Goal: Transaction & Acquisition: Purchase product/service

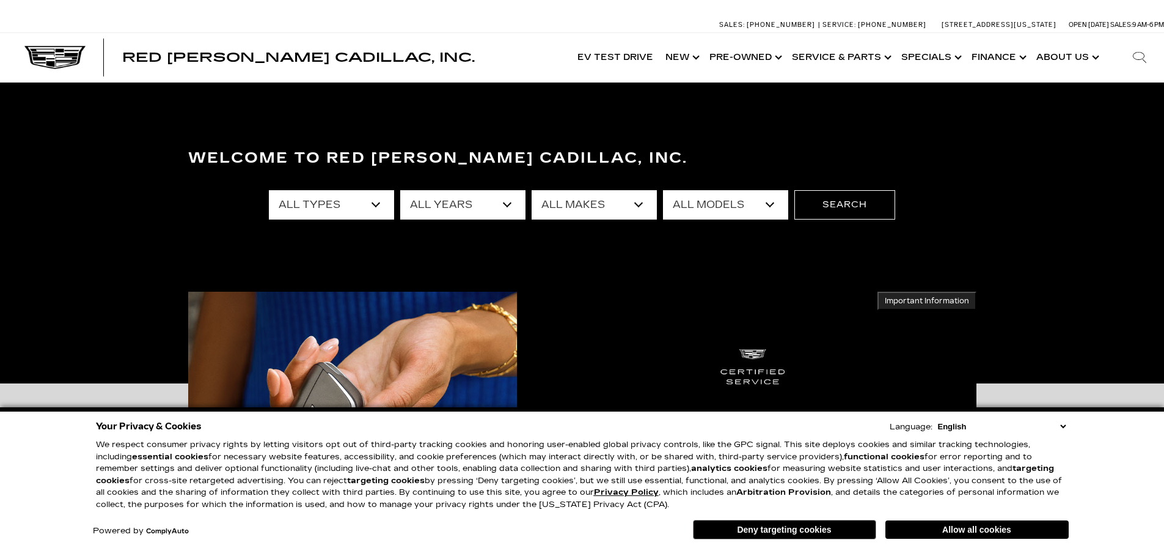
click at [737, 203] on select "All Models Colorado Crosstrek Crown Signia CT4 CT5 DTS Enclave EQE Equinox Esca…" at bounding box center [725, 204] width 125 height 29
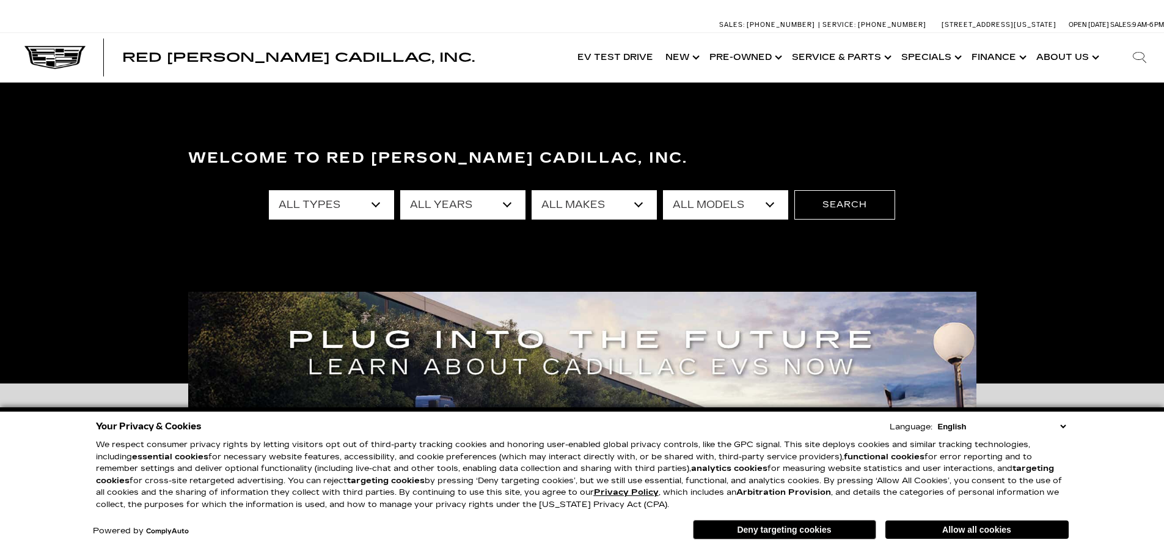
click at [590, 200] on select "All Makes Audi BMW Buick Cadillac Chevrolet Ford Honda Jeep Land Rover Lexus Me…" at bounding box center [594, 204] width 125 height 29
select select "Cadillac"
click at [532, 190] on select "All Makes Audi BMW Buick Cadillac Chevrolet Ford Honda Jeep Land Rover Lexus Me…" at bounding box center [594, 204] width 125 height 29
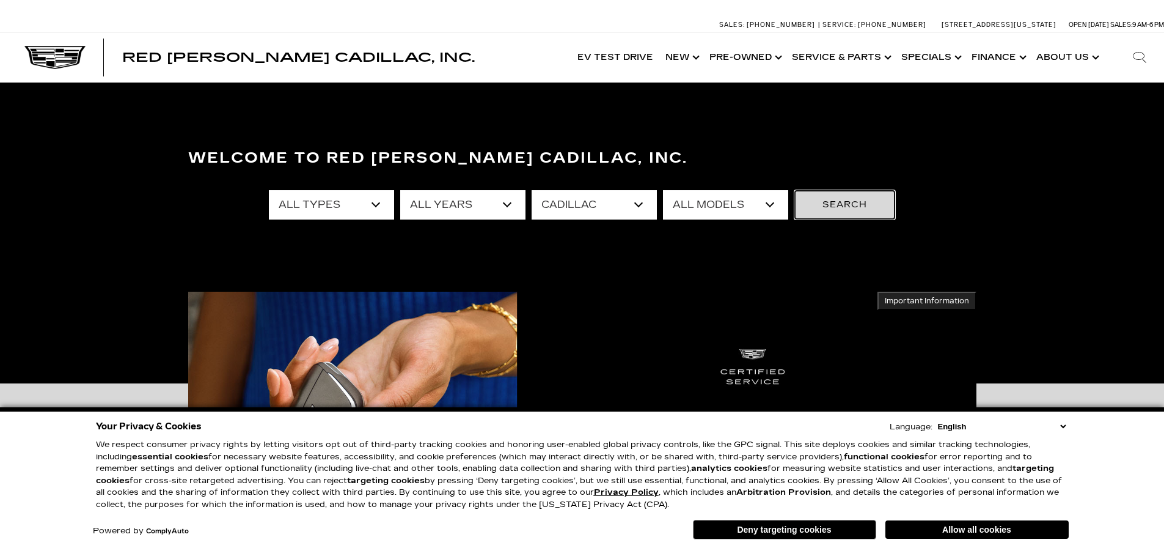
click at [852, 205] on button "Search" at bounding box center [844, 204] width 101 height 29
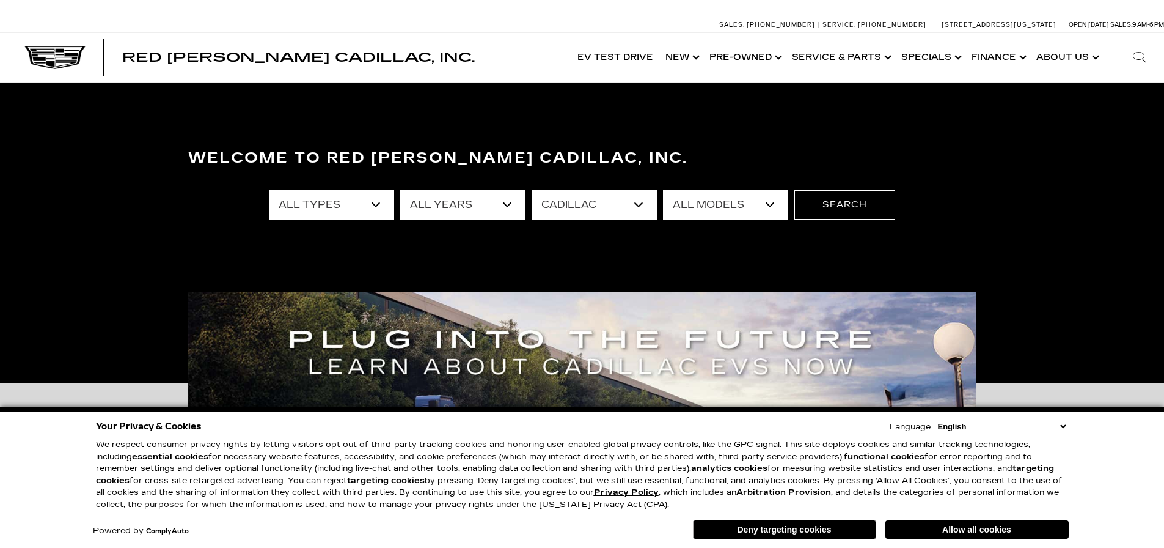
click at [766, 206] on select "All Models CT4 CT5 DTS Escalade Escalade ESV ESCALADE IQ ESCALADE IQL LYRIQ OPT…" at bounding box center [725, 204] width 125 height 29
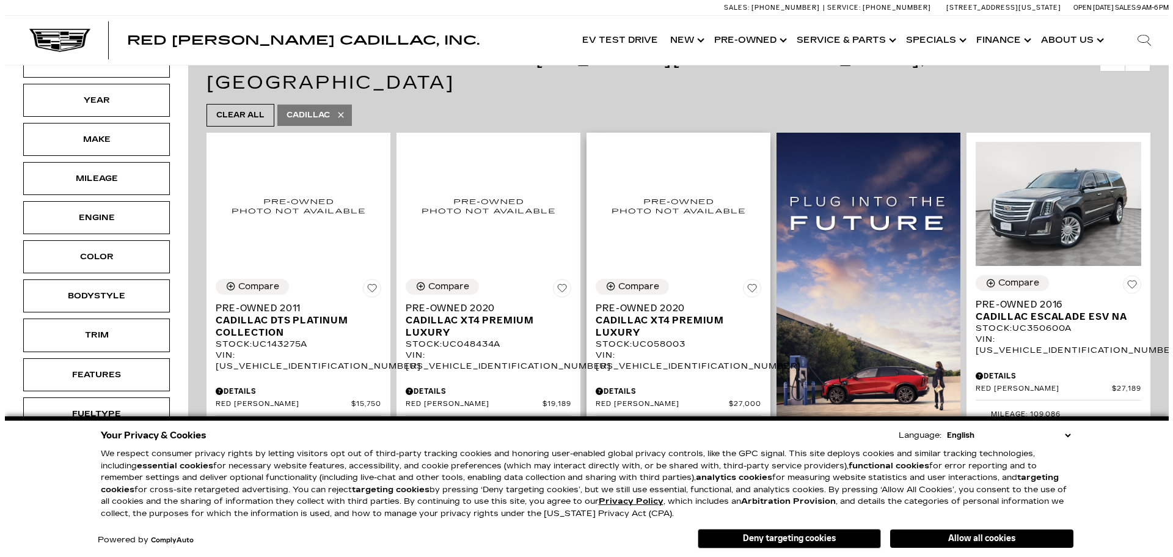
scroll to position [367, 0]
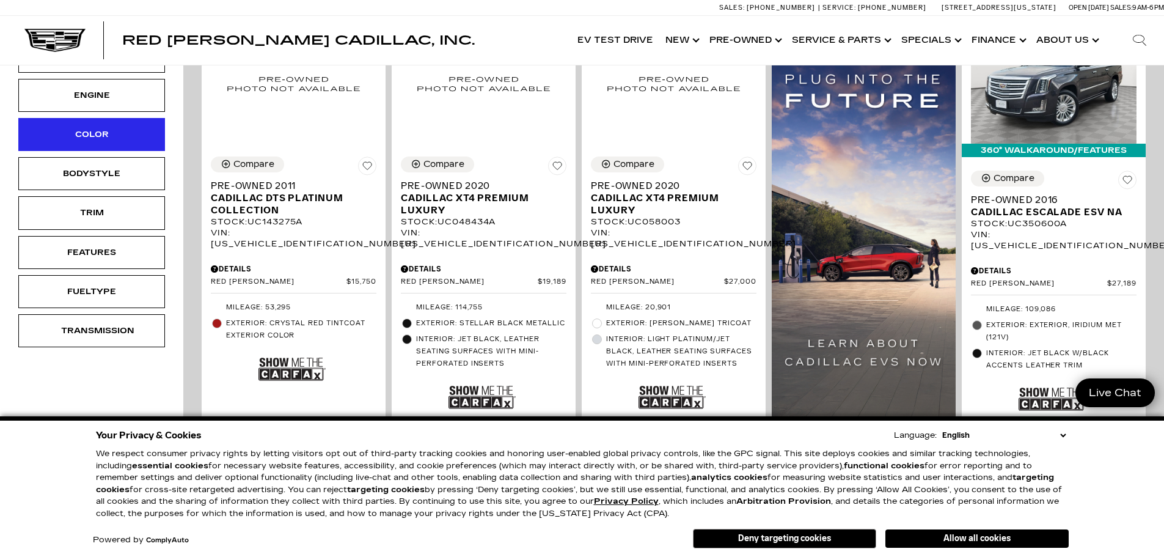
click at [134, 140] on div "Color" at bounding box center [91, 134] width 147 height 33
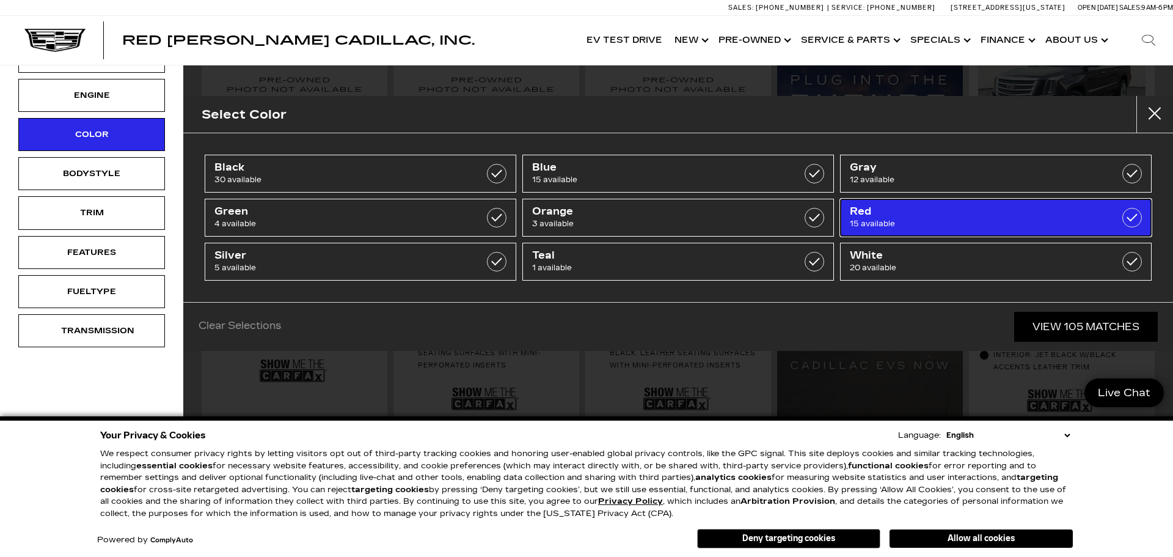
click at [1128, 218] on label at bounding box center [1133, 218] width 20 height 20
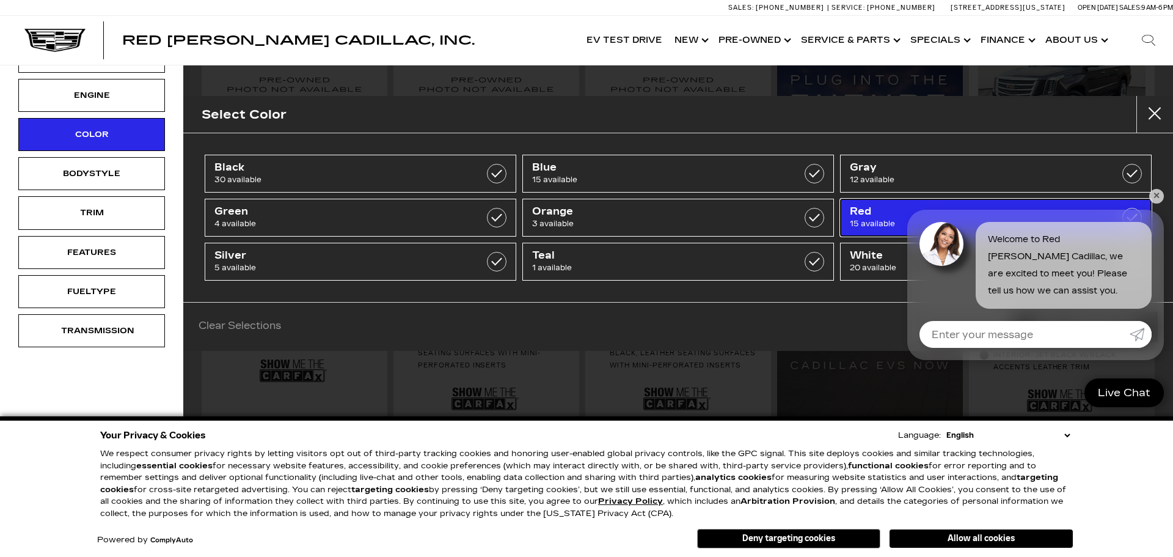
type input "$132,685"
checkbox input "true"
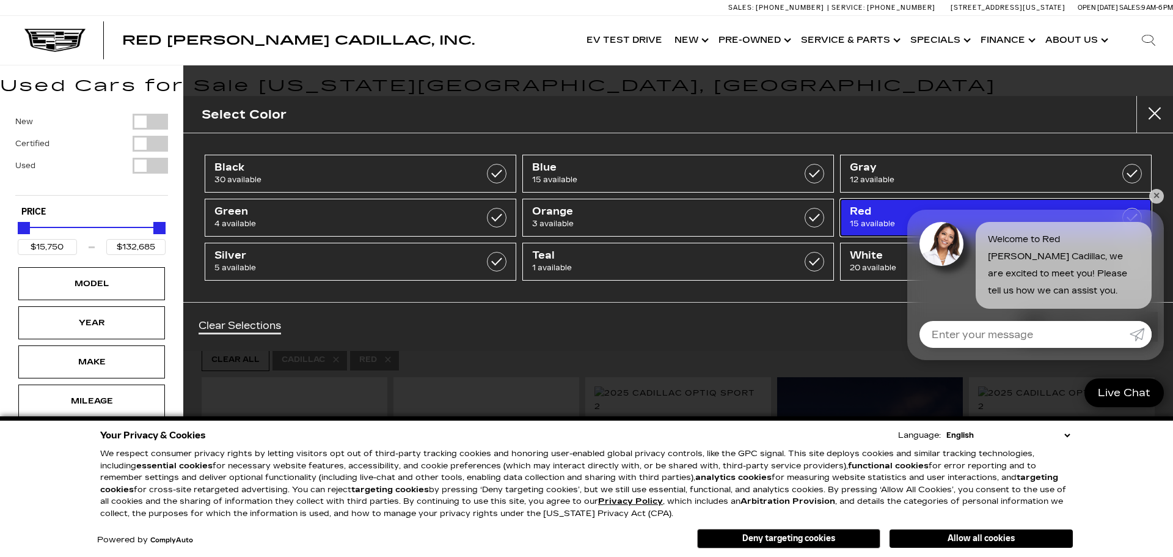
click at [892, 214] on span "Red" at bounding box center [974, 211] width 248 height 12
type input "$179,434"
checkbox input "false"
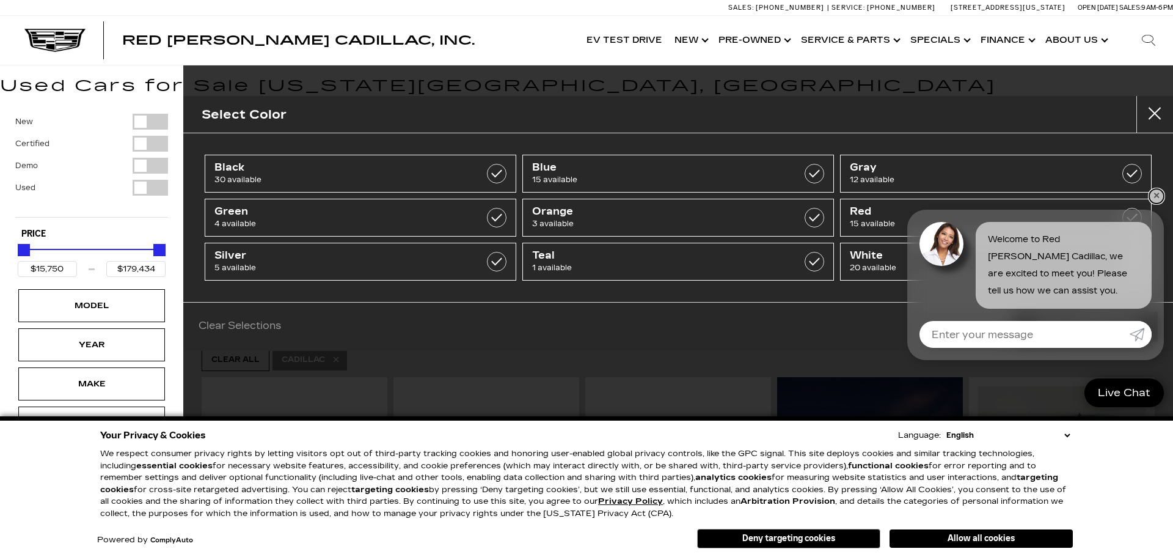
click at [1153, 199] on link "✕" at bounding box center [1156, 196] width 15 height 15
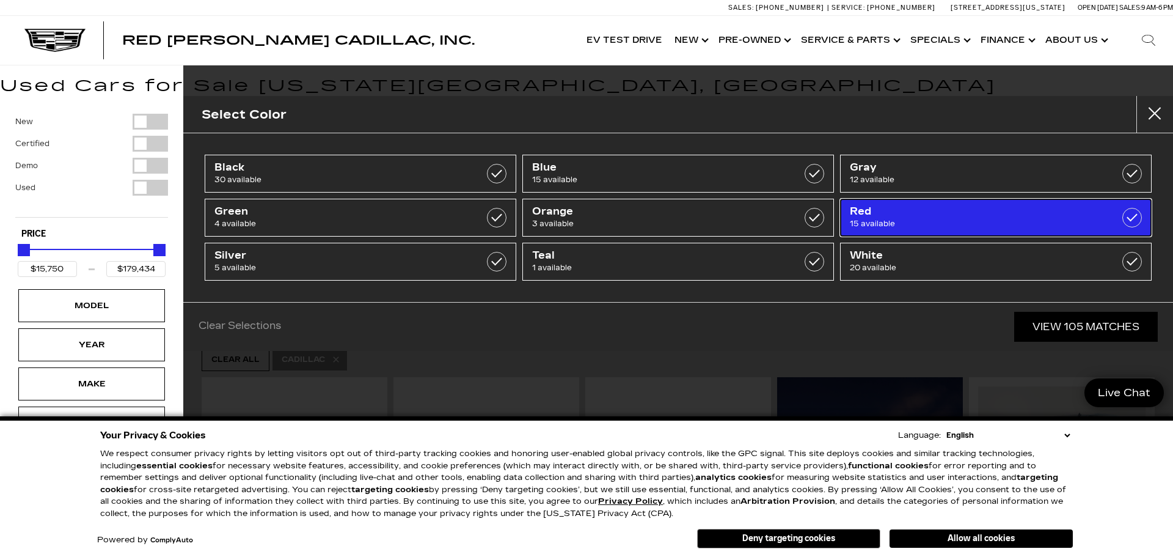
click at [1011, 216] on span "Red" at bounding box center [974, 211] width 248 height 12
type input "$132,685"
checkbox input "true"
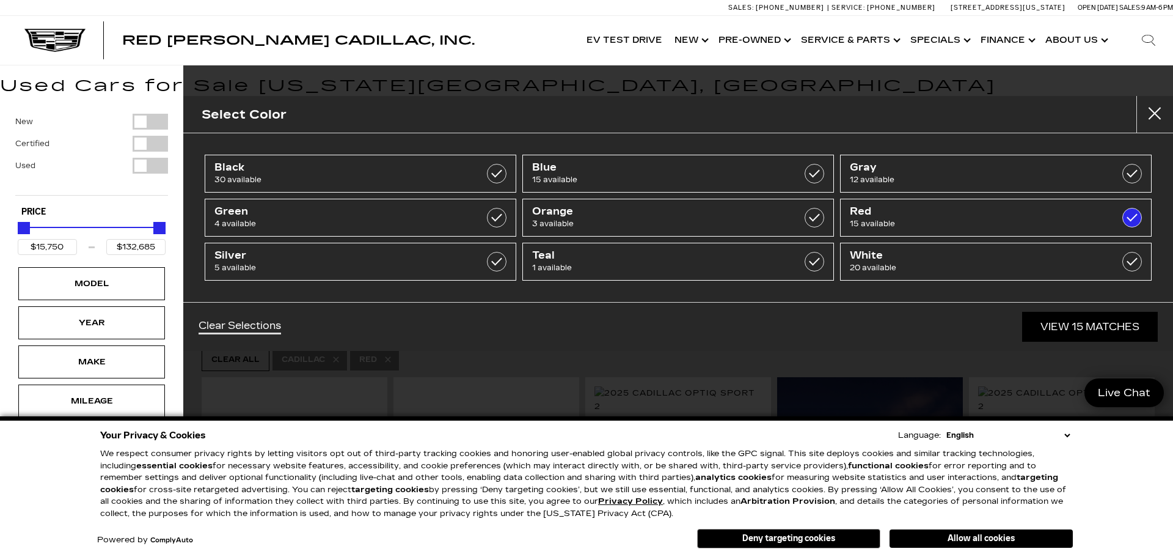
click at [811, 544] on button "Deny targeting cookies" at bounding box center [788, 539] width 183 height 20
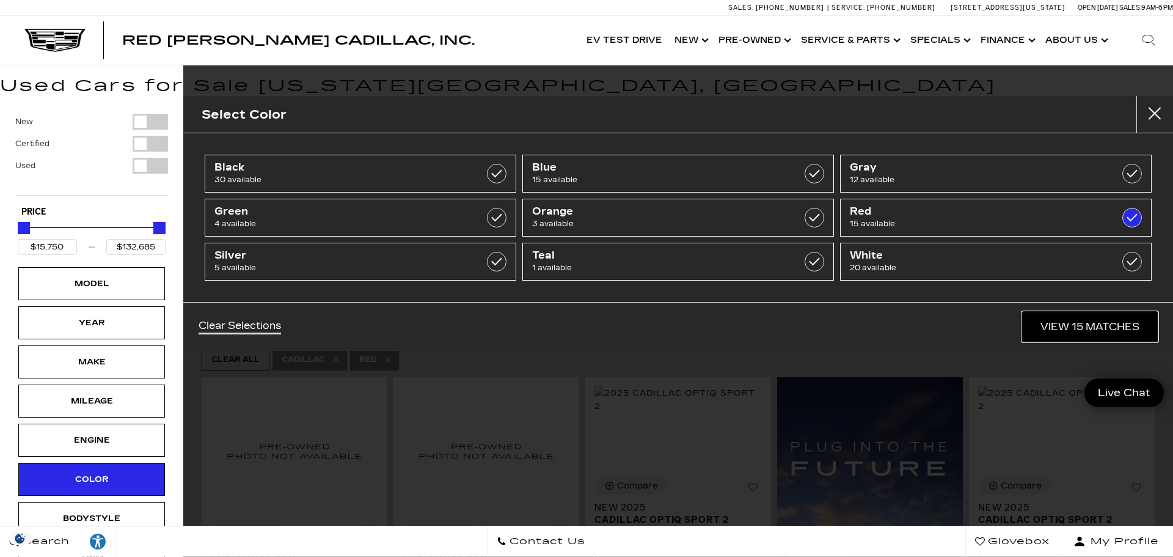
click at [1064, 324] on link "View 15 Matches" at bounding box center [1090, 327] width 136 height 30
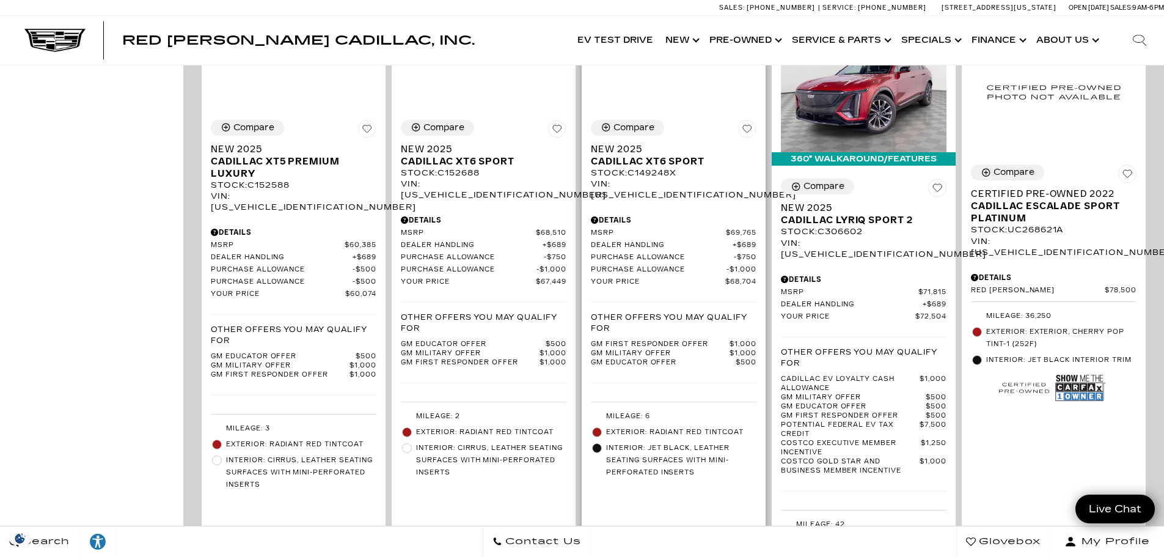
scroll to position [917, 0]
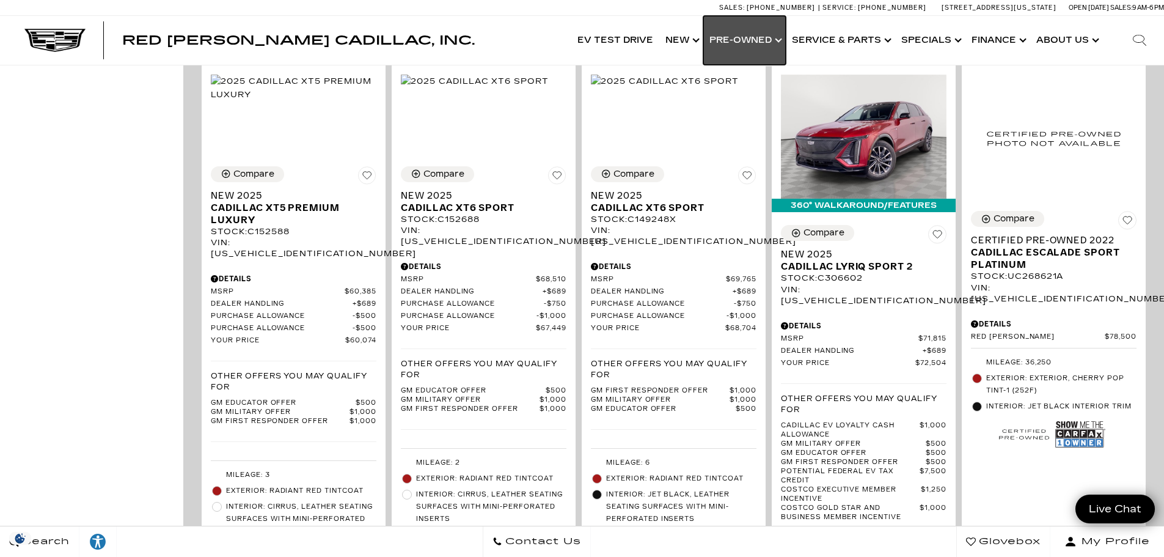
click at [741, 38] on link "Show Pre-Owned" at bounding box center [744, 40] width 82 height 49
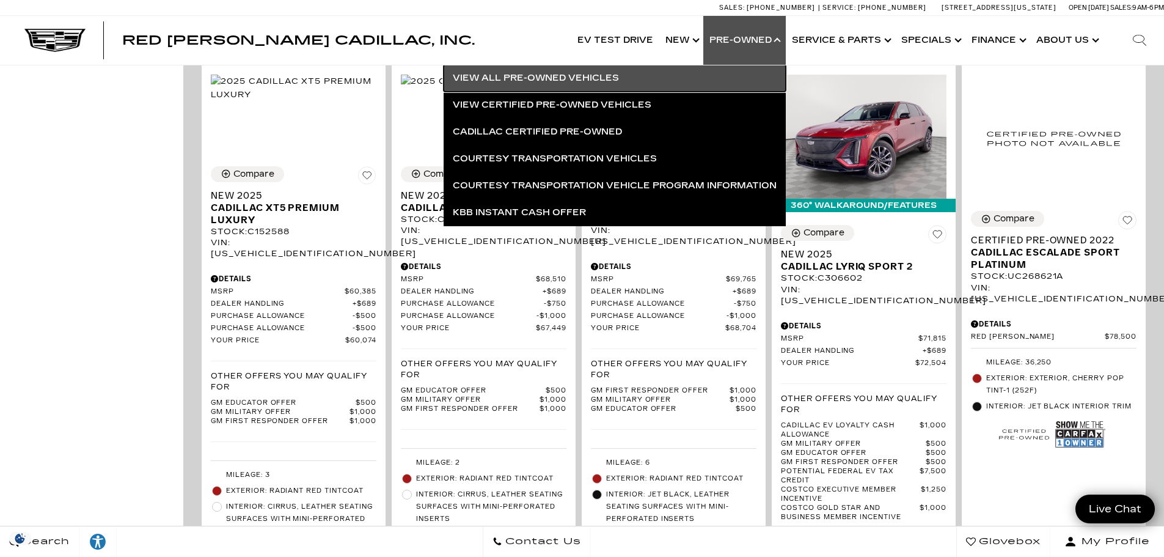
click at [609, 74] on link "View All Pre-Owned Vehicles" at bounding box center [615, 78] width 342 height 27
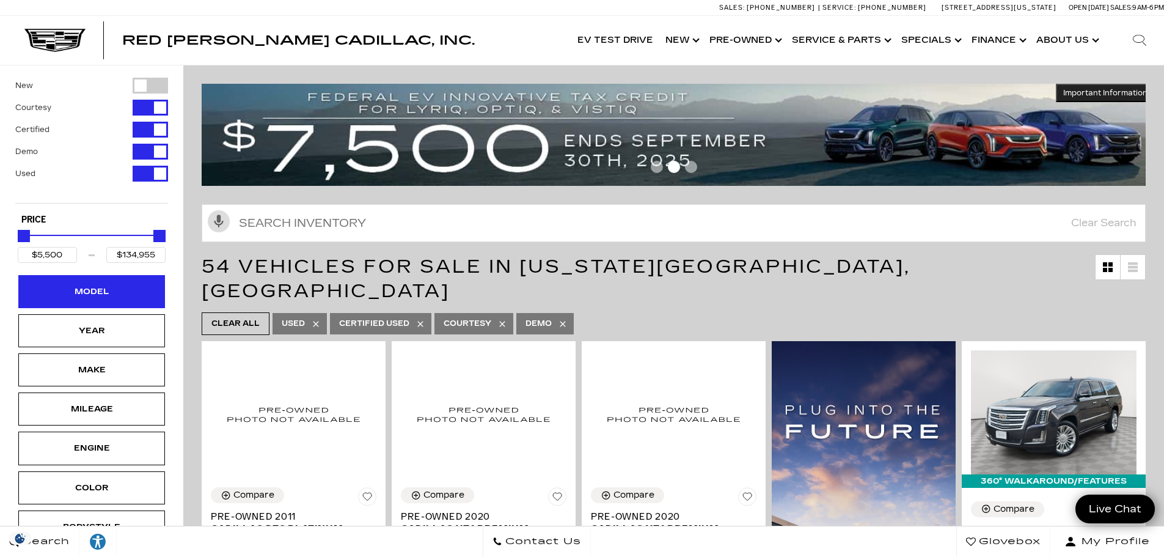
click at [126, 286] on div "Model" at bounding box center [91, 291] width 147 height 33
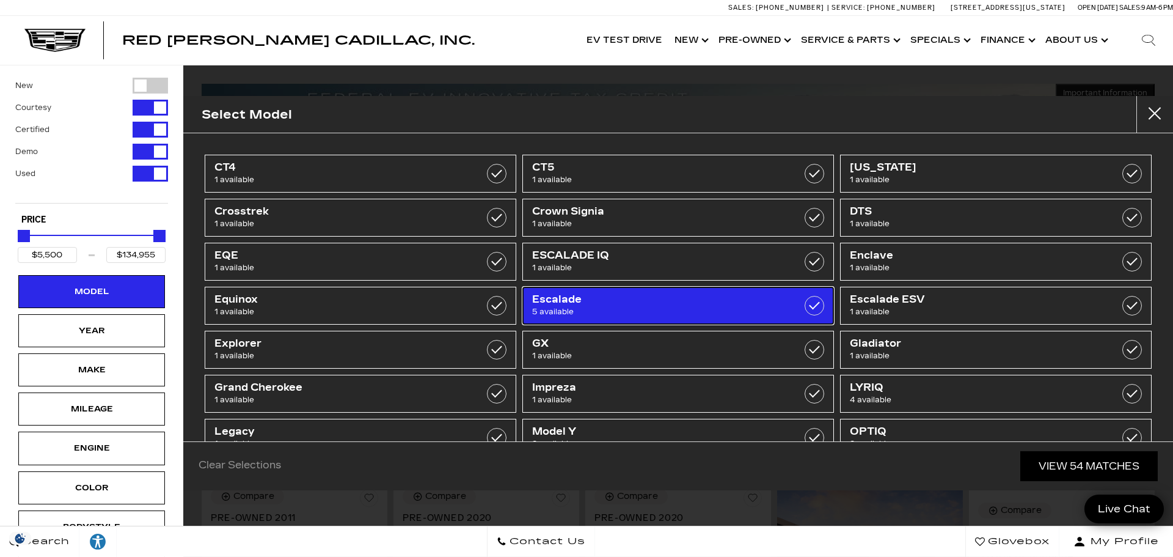
click at [607, 296] on span "Escalade" at bounding box center [656, 299] width 248 height 12
type input "$48,689"
type input "$95,689"
checkbox input "true"
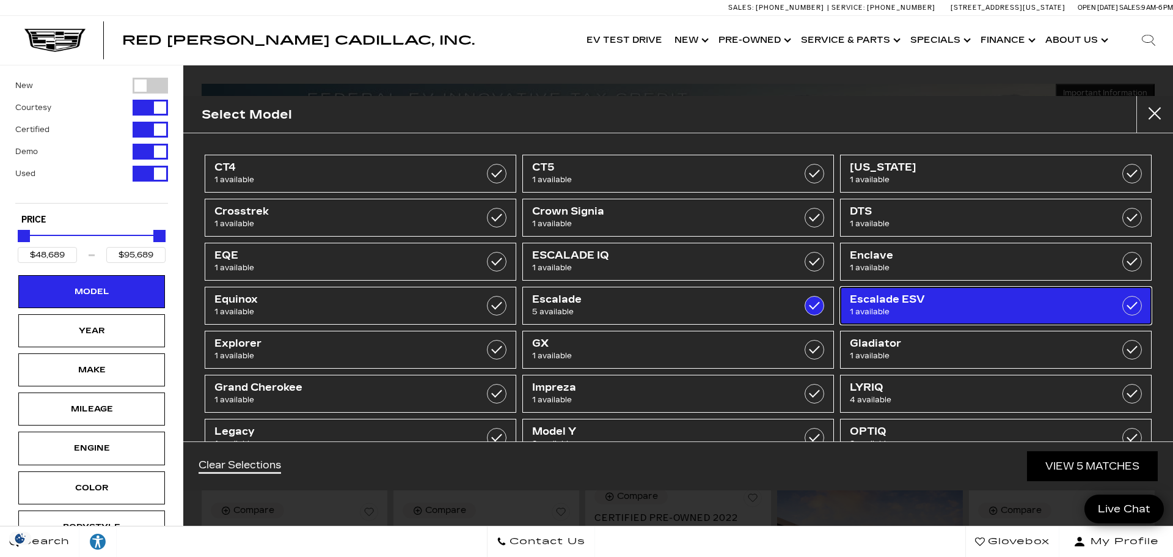
click at [876, 301] on span "Escalade ESV" at bounding box center [974, 299] width 248 height 12
type input "$27,189"
checkbox input "true"
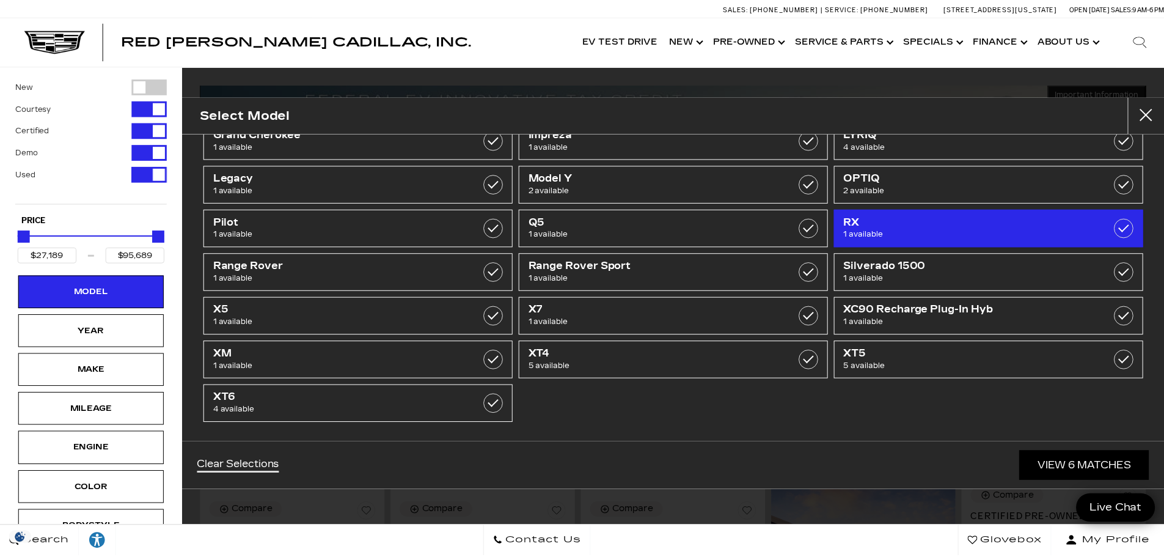
scroll to position [257, 0]
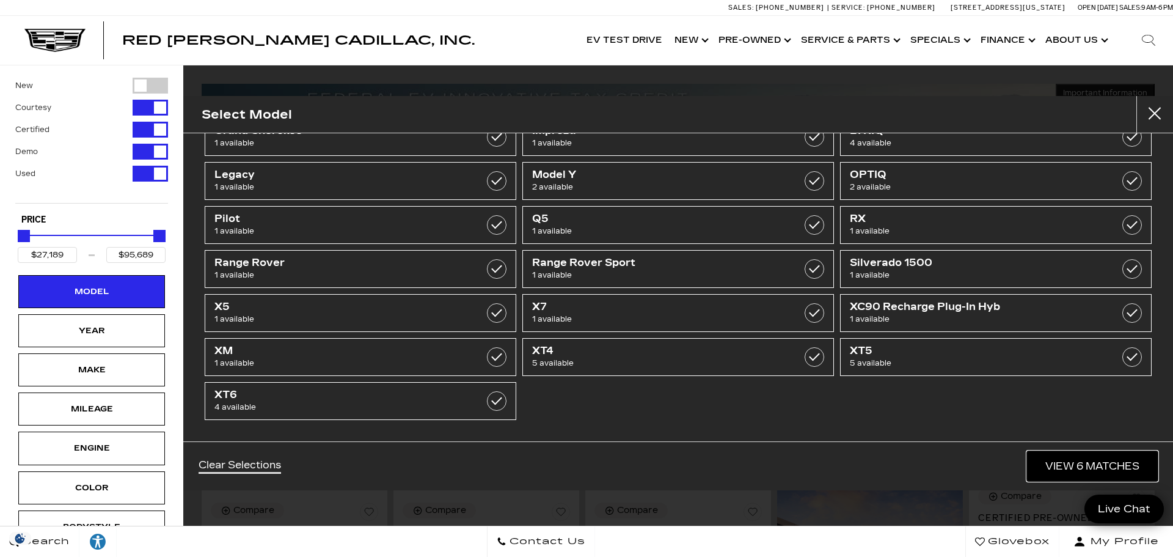
click at [1091, 461] on link "View 6 Matches" at bounding box center [1092, 466] width 131 height 30
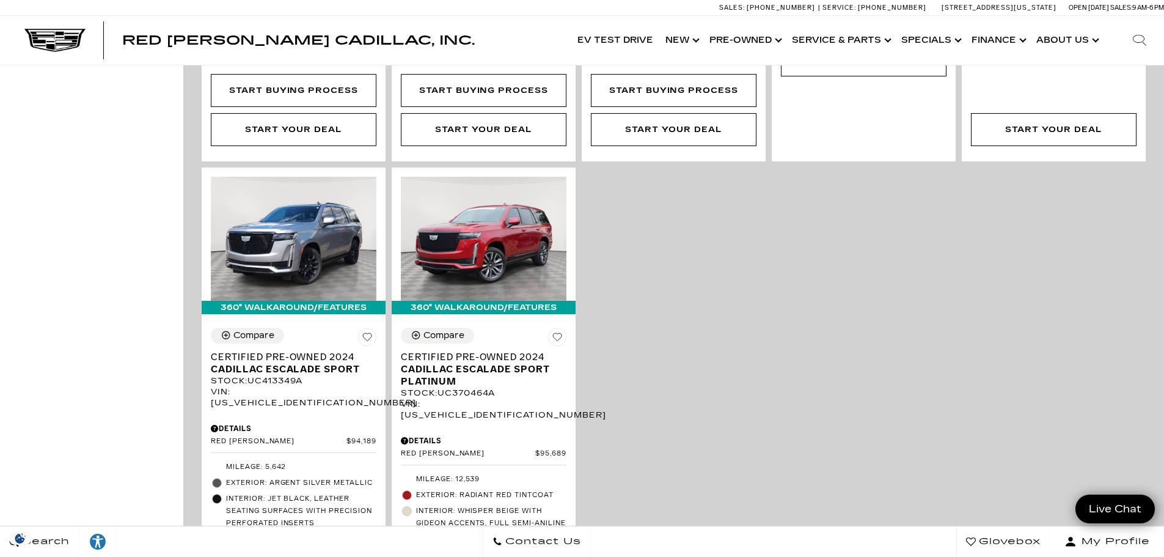
scroll to position [794, 0]
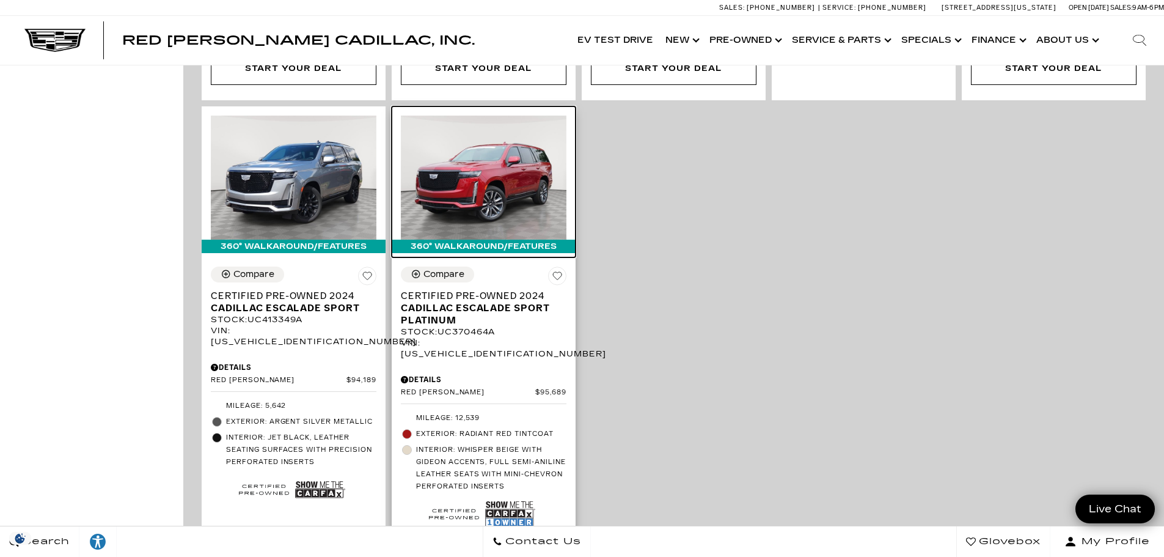
click at [493, 148] on img at bounding box center [484, 177] width 166 height 124
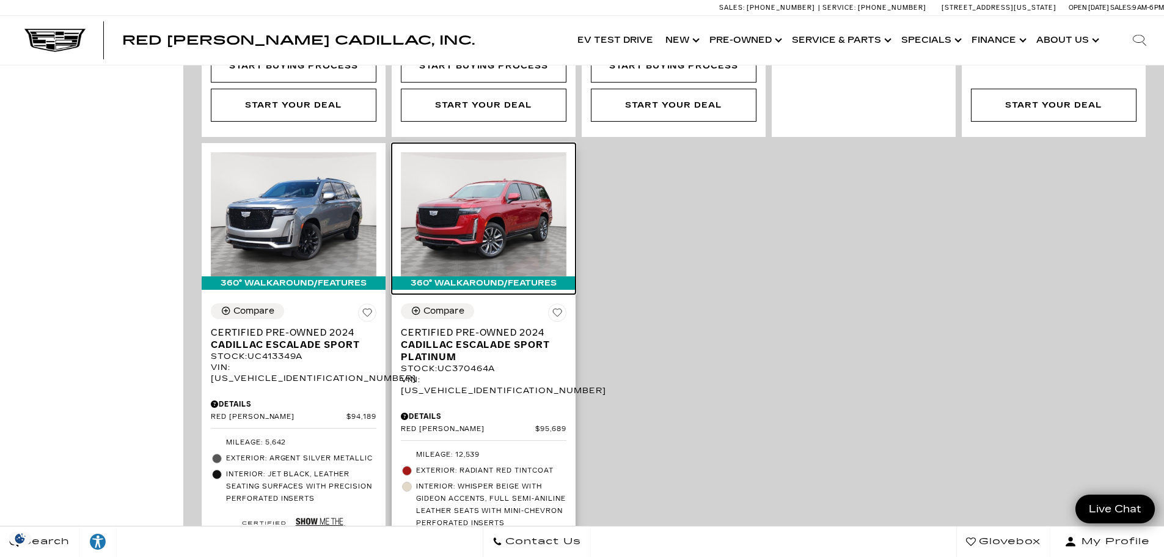
scroll to position [733, 0]
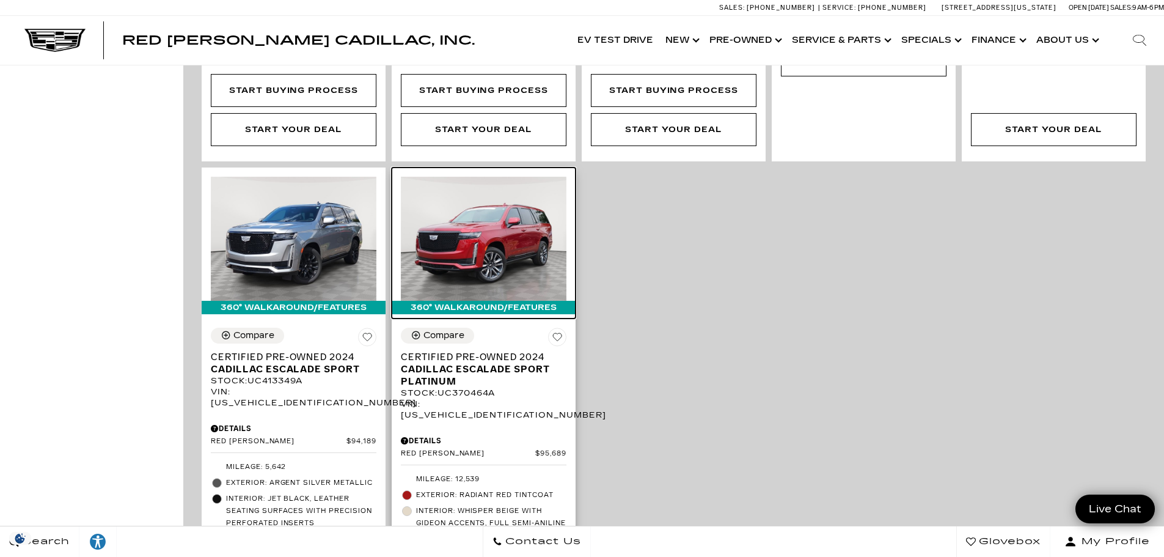
click at [474, 223] on img at bounding box center [484, 239] width 166 height 124
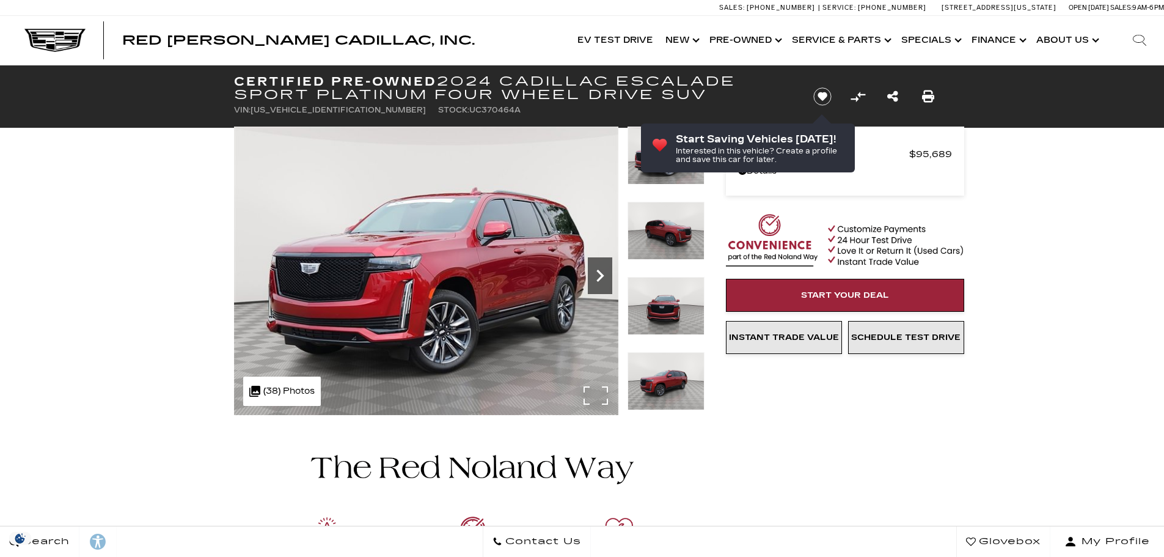
click at [604, 274] on icon "Next" at bounding box center [600, 275] width 24 height 24
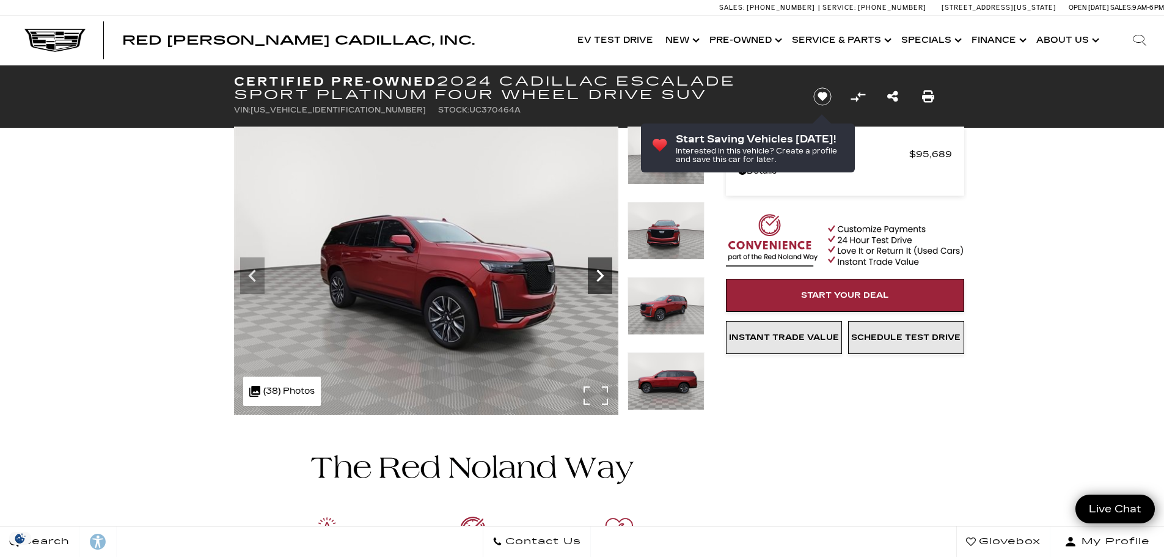
click at [601, 275] on icon "Next" at bounding box center [599, 275] width 7 height 12
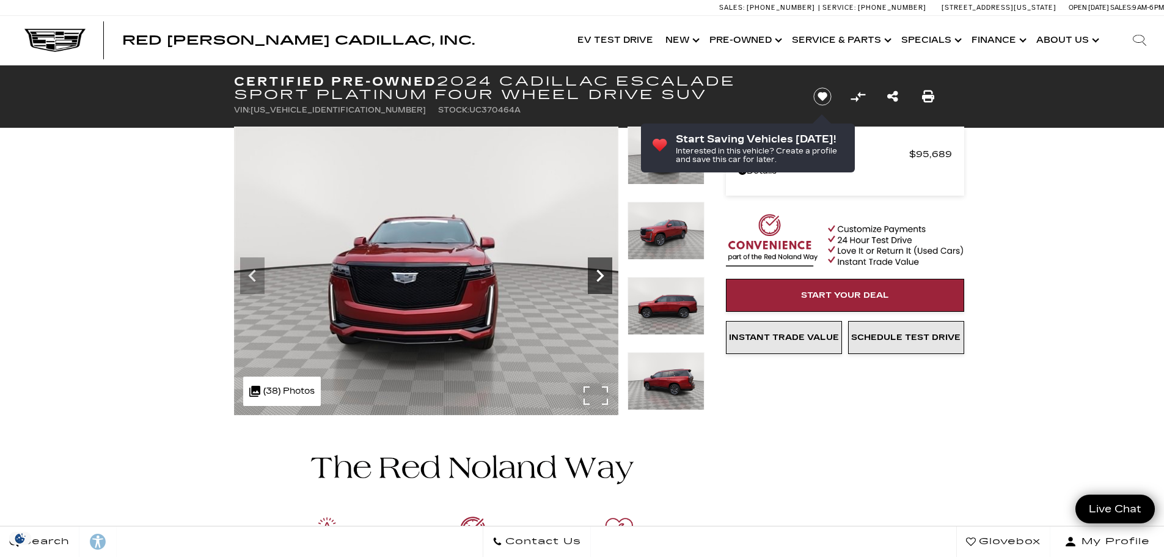
click at [601, 275] on icon "Next" at bounding box center [599, 275] width 7 height 12
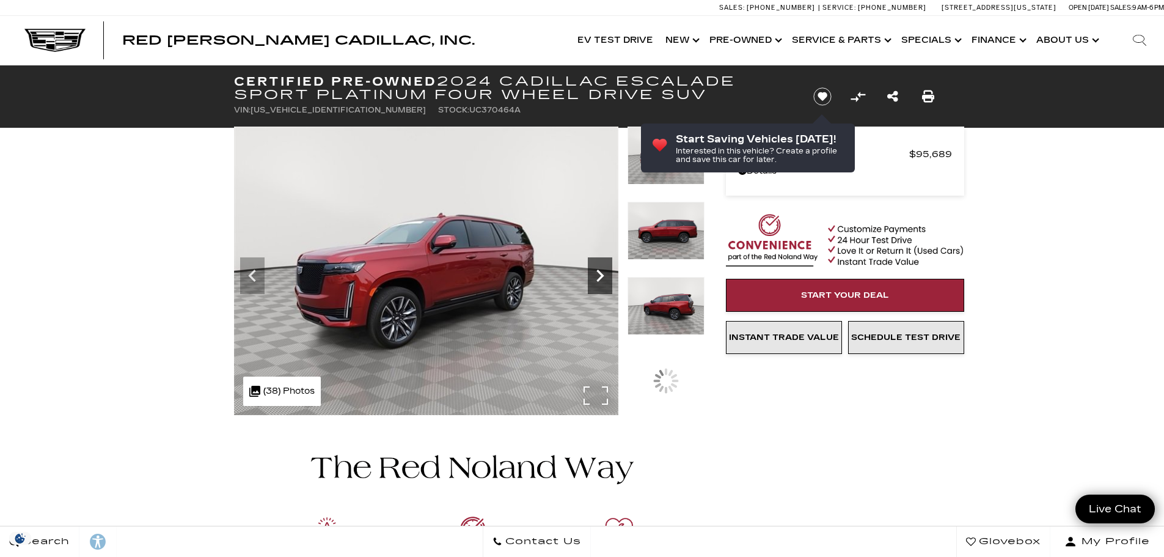
click at [601, 275] on icon "Next" at bounding box center [599, 275] width 7 height 12
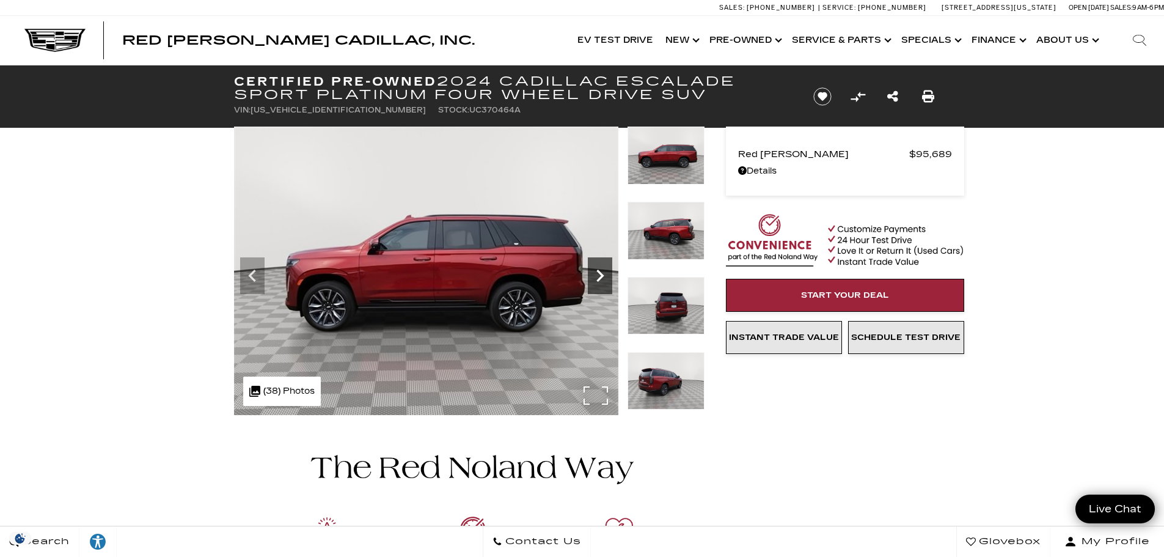
click at [601, 275] on icon "Next" at bounding box center [599, 275] width 7 height 12
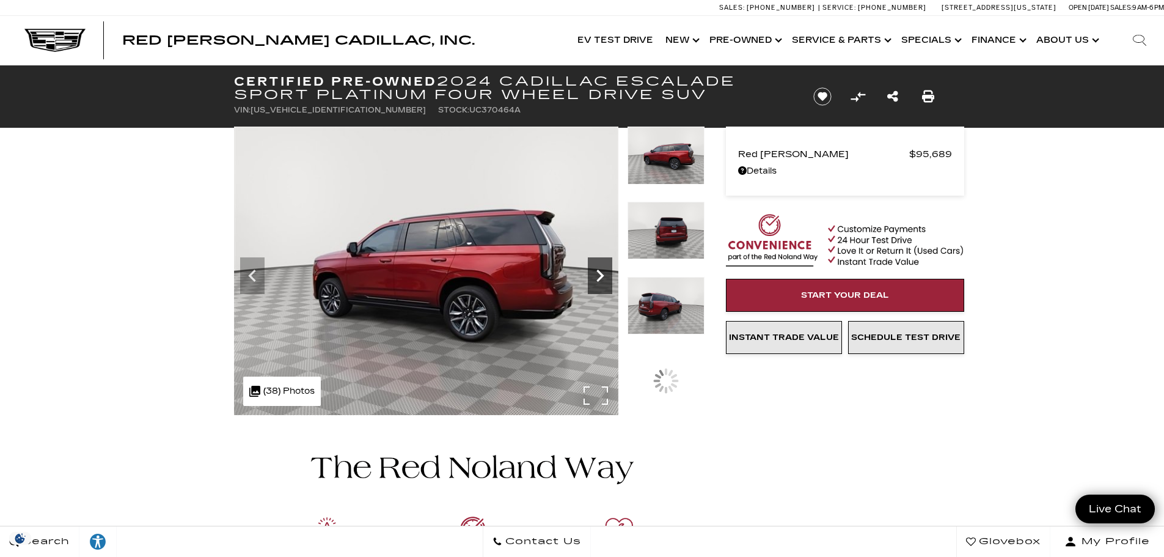
click at [601, 275] on icon "Next" at bounding box center [599, 275] width 7 height 12
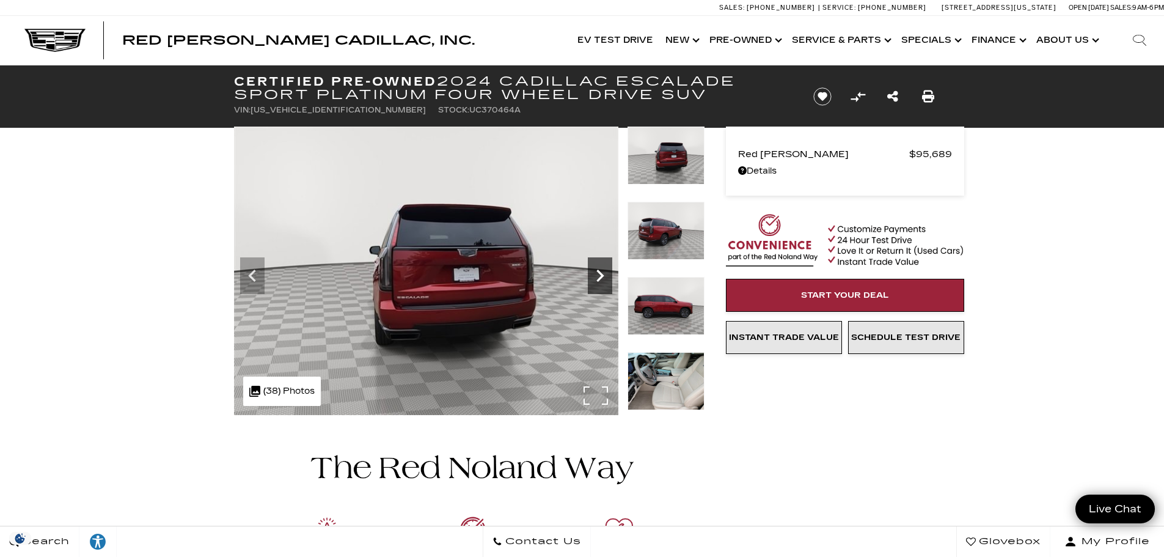
click at [601, 275] on icon "Next" at bounding box center [599, 275] width 7 height 12
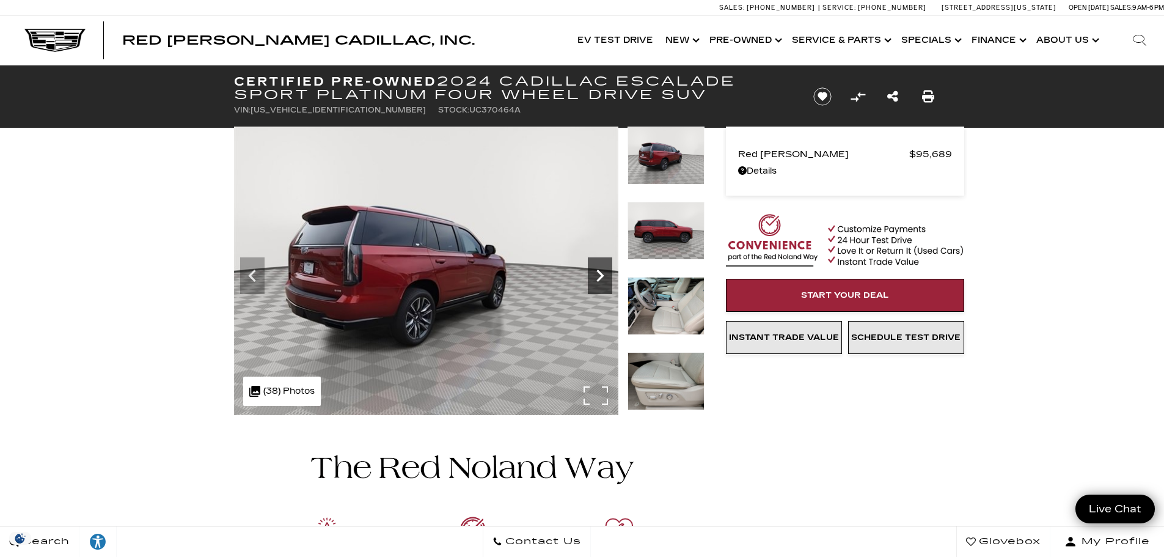
click at [601, 275] on icon "Next" at bounding box center [599, 275] width 7 height 12
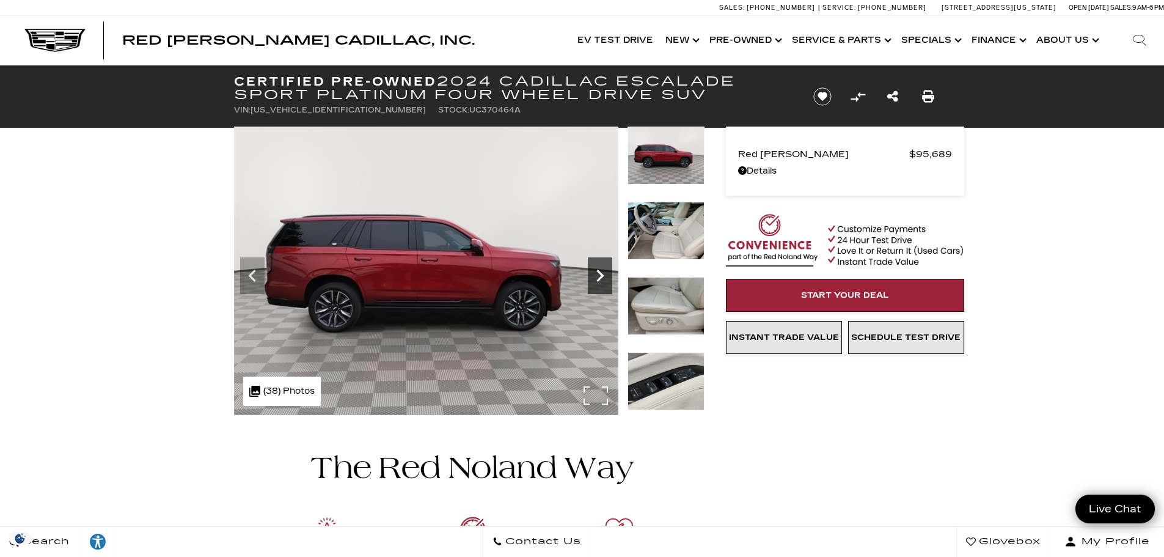
click at [601, 275] on icon "Next" at bounding box center [599, 275] width 7 height 12
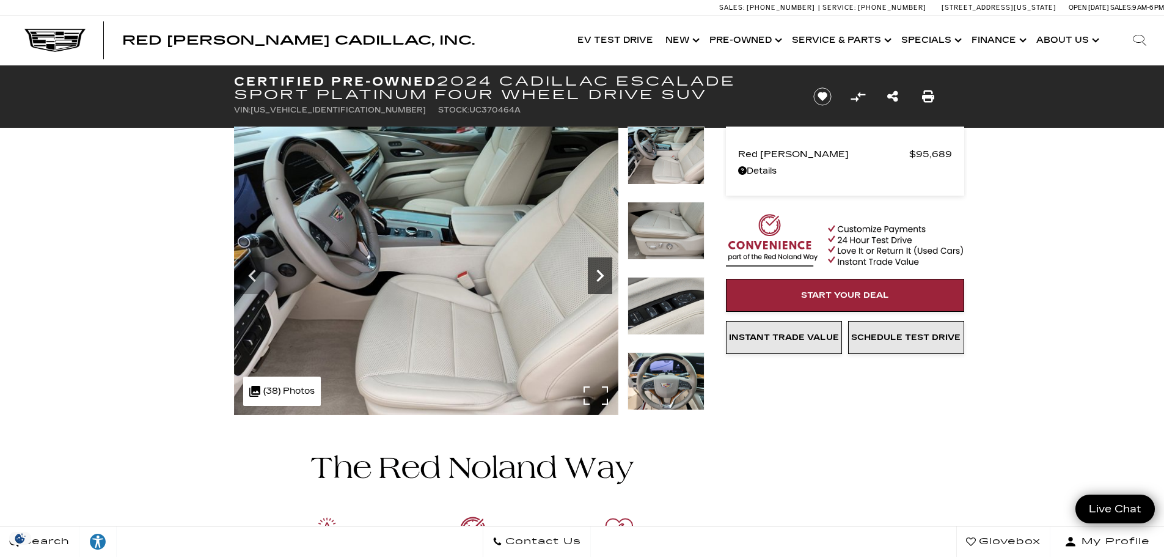
click at [601, 275] on icon "Next" at bounding box center [599, 275] width 7 height 12
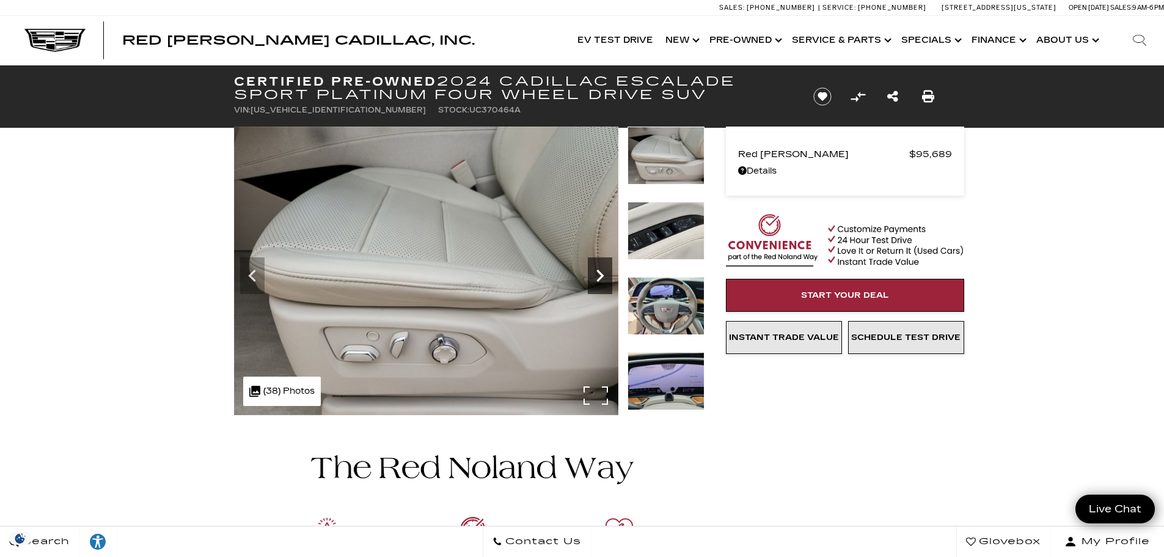
click at [601, 275] on icon "Next" at bounding box center [599, 275] width 7 height 12
